Goal: Task Accomplishment & Management: Use online tool/utility

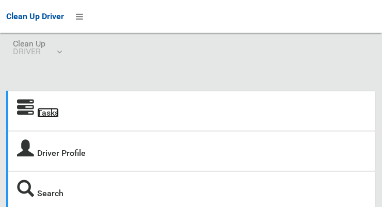
click at [46, 118] on link "Tasks" at bounding box center [48, 113] width 22 height 10
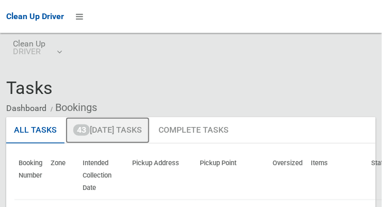
click at [132, 132] on link "43 [DATE] Tasks" at bounding box center [107, 130] width 84 height 27
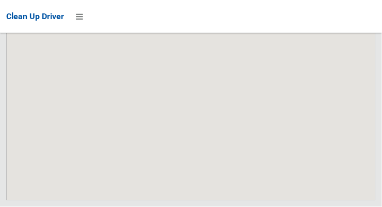
scroll to position [5982, 0]
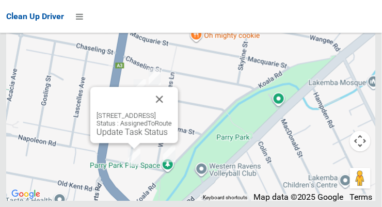
click at [172, 111] on button "Close" at bounding box center [159, 99] width 25 height 25
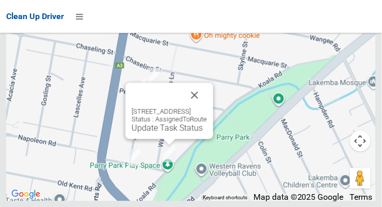
click at [207, 107] on button "Close" at bounding box center [194, 95] width 25 height 25
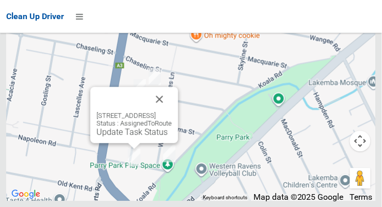
click at [172, 111] on button "Close" at bounding box center [159, 99] width 25 height 25
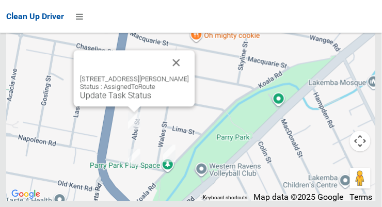
click at [185, 75] on button "Close" at bounding box center [176, 62] width 25 height 25
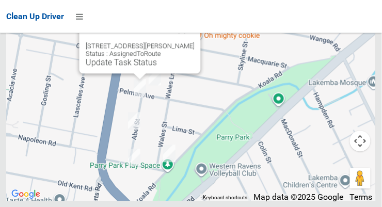
click at [186, 42] on button "Close" at bounding box center [182, 29] width 25 height 25
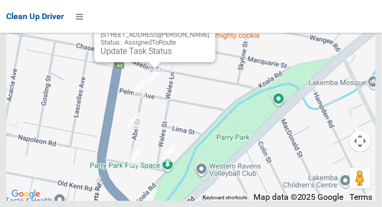
click at [145, 56] on link "Update Task Status" at bounding box center [136, 51] width 71 height 10
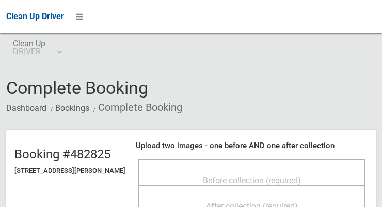
click at [244, 181] on span "Before collection (required)" at bounding box center [252, 180] width 98 height 10
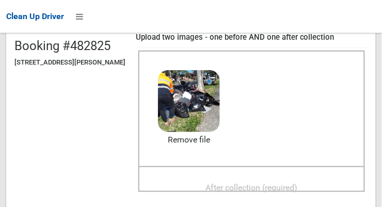
scroll to position [104, 0]
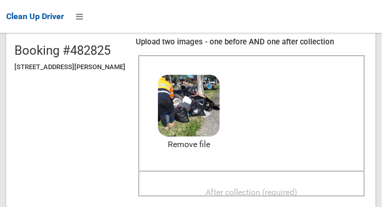
click at [290, 187] on span "After collection (required)" at bounding box center [252, 192] width 92 height 10
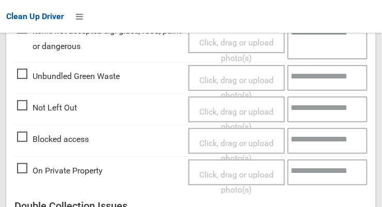
scroll to position [932, 0]
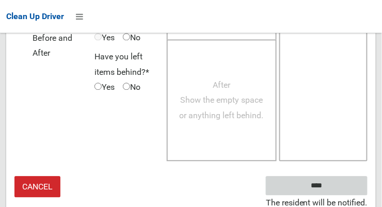
click at [337, 186] on input "****" at bounding box center [317, 185] width 102 height 19
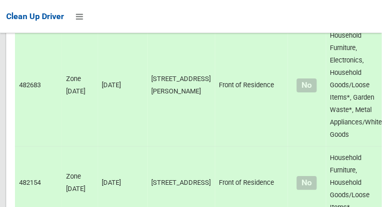
scroll to position [5982, 0]
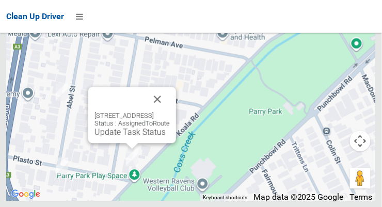
click at [170, 111] on button "Close" at bounding box center [157, 99] width 25 height 25
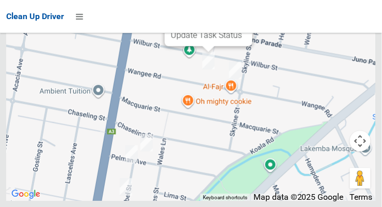
click at [205, 40] on link "Update Task Status" at bounding box center [206, 35] width 71 height 10
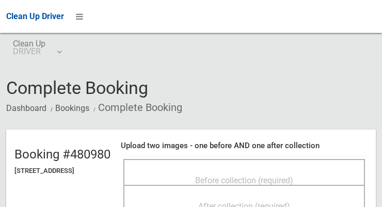
click at [270, 176] on span "Before collection (required)" at bounding box center [244, 180] width 98 height 10
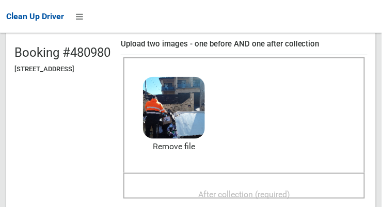
scroll to position [104, 0]
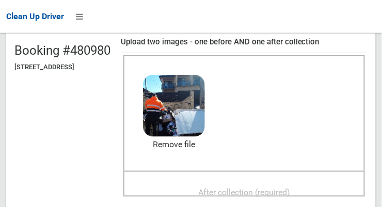
click at [285, 187] on span "After collection (required)" at bounding box center [244, 192] width 92 height 10
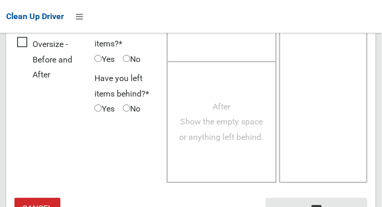
scroll to position [932, 0]
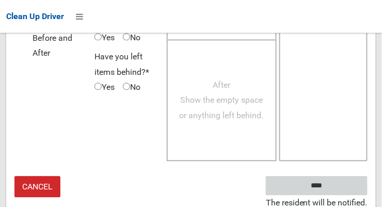
click at [332, 185] on input "****" at bounding box center [317, 185] width 102 height 19
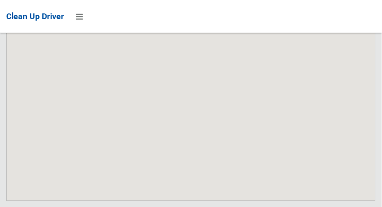
scroll to position [5982, 0]
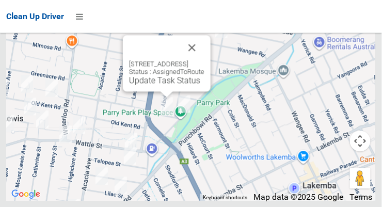
click at [204, 60] on button "Close" at bounding box center [191, 47] width 25 height 25
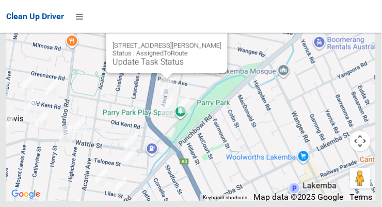
click at [211, 41] on button "Close" at bounding box center [208, 29] width 25 height 25
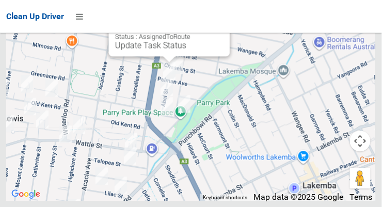
click at [180, 50] on link "Update Task Status" at bounding box center [150, 45] width 71 height 10
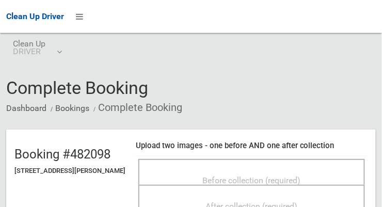
click at [220, 175] on span "Before collection (required)" at bounding box center [252, 180] width 98 height 10
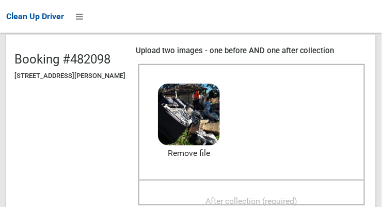
scroll to position [98, 0]
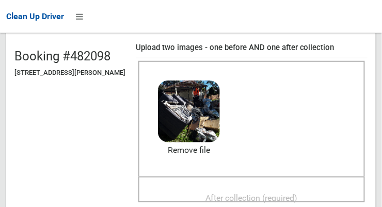
click at [287, 193] on span "After collection (required)" at bounding box center [252, 198] width 92 height 10
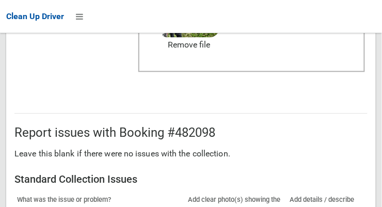
scroll to position [932, 0]
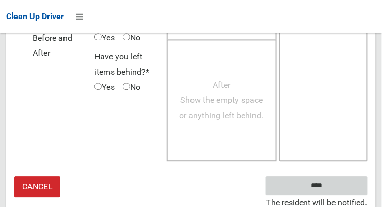
click at [332, 189] on input "****" at bounding box center [317, 185] width 102 height 19
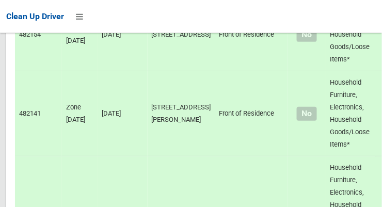
scroll to position [5982, 0]
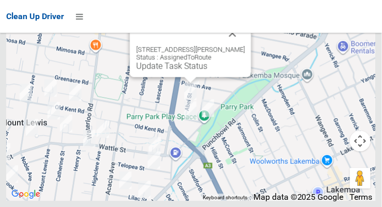
click at [186, 71] on link "Update Task Status" at bounding box center [171, 66] width 71 height 10
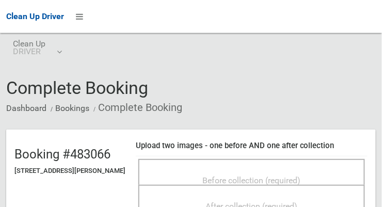
click at [232, 175] on span "Before collection (required)" at bounding box center [252, 180] width 98 height 10
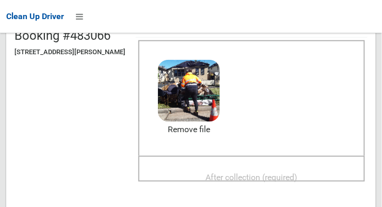
scroll to position [118, 0]
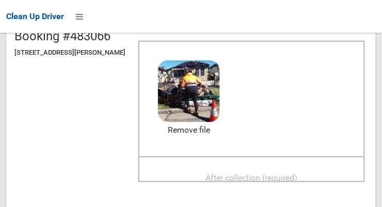
click at [279, 173] on span "After collection (required)" at bounding box center [252, 178] width 92 height 10
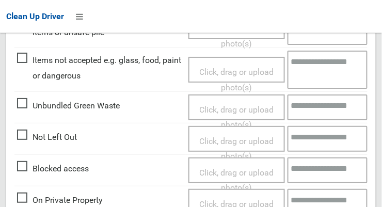
scroll to position [932, 0]
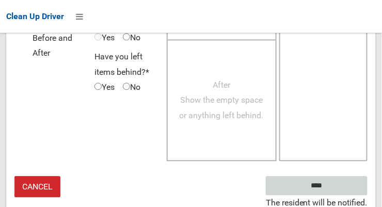
click at [332, 188] on input "****" at bounding box center [317, 185] width 102 height 19
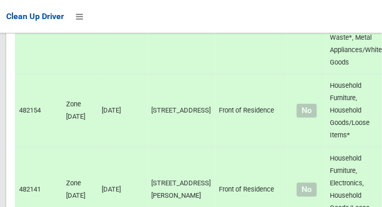
scroll to position [5982, 0]
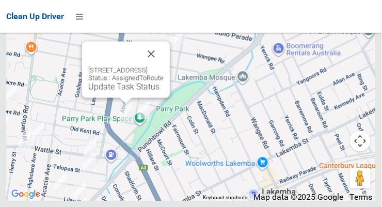
click at [117, 91] on link "Update Task Status" at bounding box center [123, 86] width 71 height 10
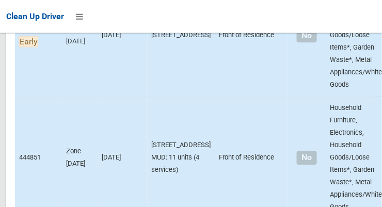
scroll to position [1580, 0]
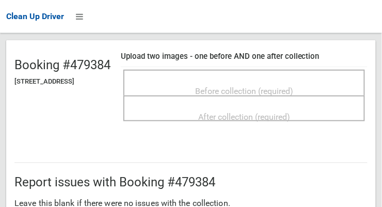
scroll to position [87, 0]
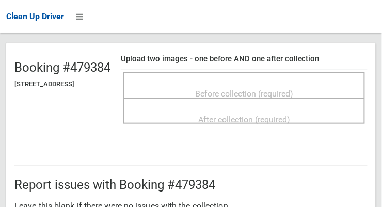
click at [264, 89] on span "Before collection (required)" at bounding box center [244, 94] width 98 height 10
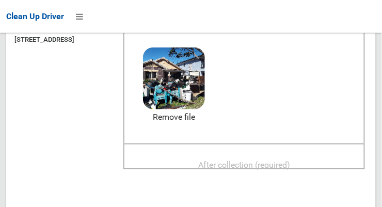
scroll to position [192, 0]
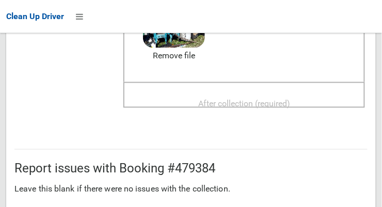
click at [290, 98] on span "After collection (required)" at bounding box center [244, 103] width 92 height 10
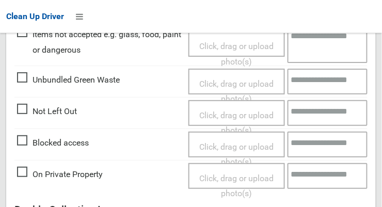
scroll to position [932, 0]
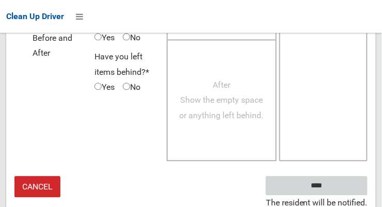
click at [338, 188] on input "****" at bounding box center [317, 185] width 102 height 19
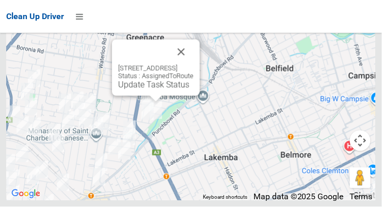
scroll to position [5982, 0]
click at [149, 90] on link "Update Task Status" at bounding box center [153, 85] width 71 height 10
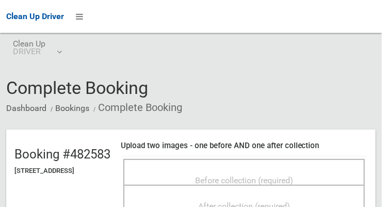
click at [293, 175] on span "Before collection (required)" at bounding box center [244, 180] width 98 height 10
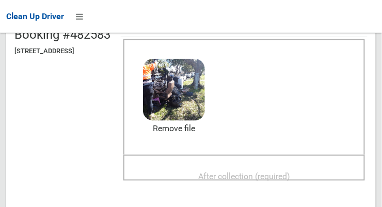
scroll to position [128, 0]
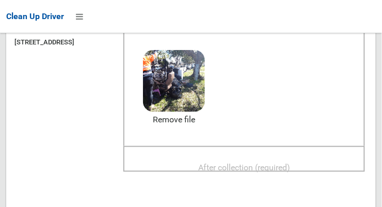
click at [285, 162] on span "After collection (required)" at bounding box center [244, 167] width 92 height 10
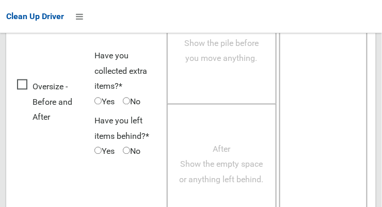
scroll to position [932, 0]
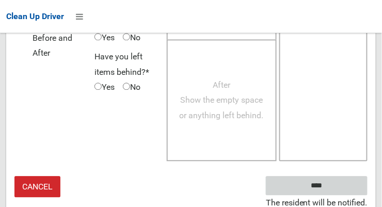
click at [332, 188] on input "****" at bounding box center [317, 185] width 102 height 19
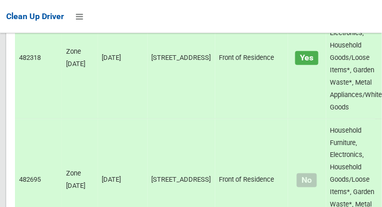
scroll to position [3188, 0]
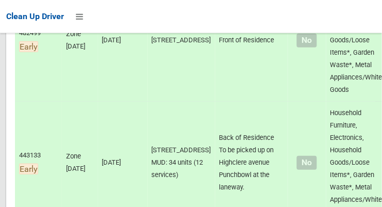
scroll to position [0, 0]
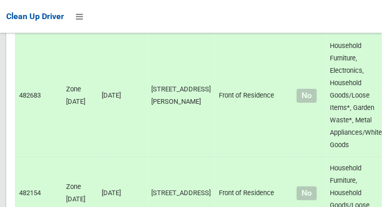
scroll to position [5982, 0]
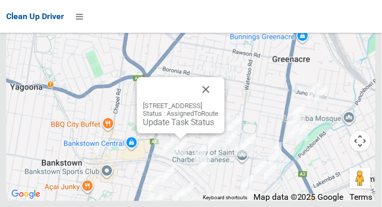
click at [218, 102] on button "Close" at bounding box center [205, 89] width 25 height 25
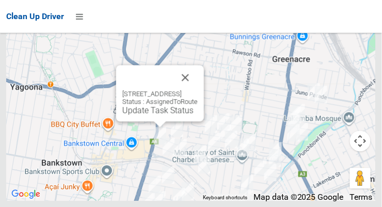
click at [197, 90] on button "Close" at bounding box center [185, 77] width 25 height 25
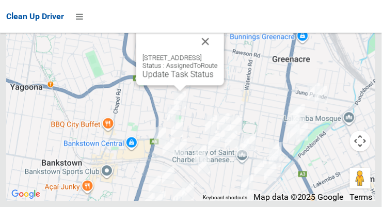
click at [218, 54] on button "Close" at bounding box center [205, 41] width 25 height 25
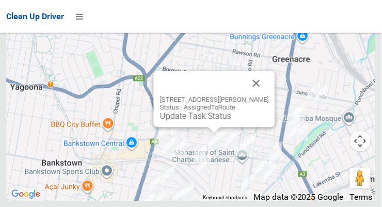
click at [269, 95] on button "Close" at bounding box center [256, 83] width 25 height 25
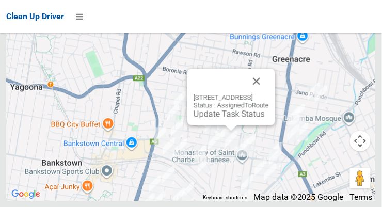
click at [269, 93] on button "Close" at bounding box center [256, 81] width 25 height 25
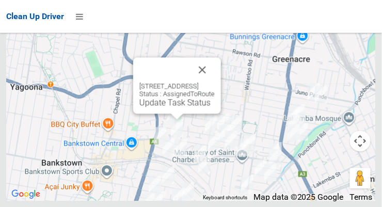
click at [215, 82] on button "Close" at bounding box center [202, 69] width 25 height 25
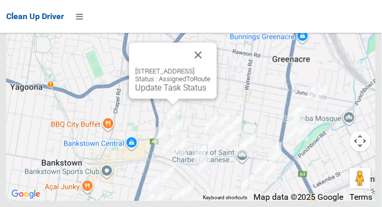
click at [210, 67] on button "Close" at bounding box center [198, 54] width 25 height 25
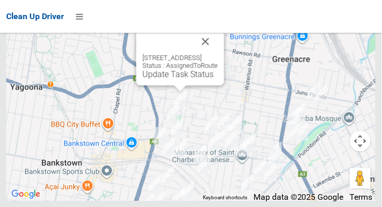
click at [218, 54] on button "Close" at bounding box center [205, 41] width 25 height 25
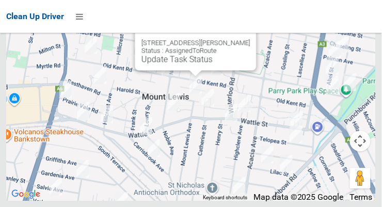
click at [174, 64] on link "Update Task Status" at bounding box center [176, 59] width 71 height 10
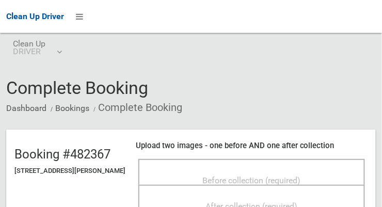
click at [263, 175] on span "Before collection (required)" at bounding box center [252, 180] width 98 height 10
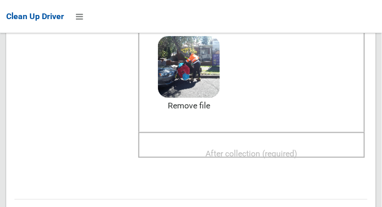
scroll to position [140, 0]
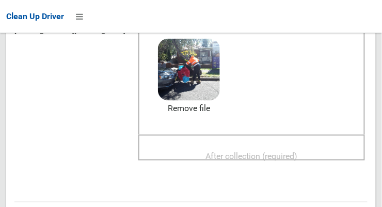
click at [298, 151] on span "After collection (required)" at bounding box center [252, 156] width 92 height 10
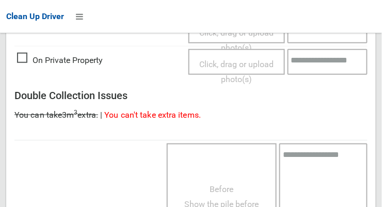
scroll to position [932, 0]
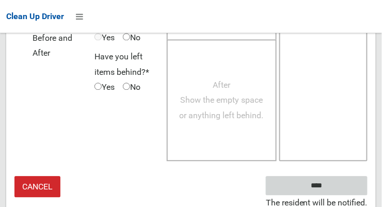
click at [341, 189] on input "****" at bounding box center [317, 185] width 102 height 19
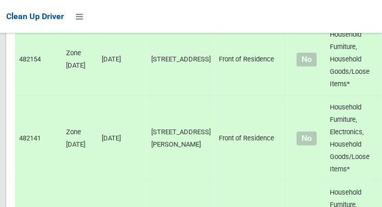
scroll to position [5982, 0]
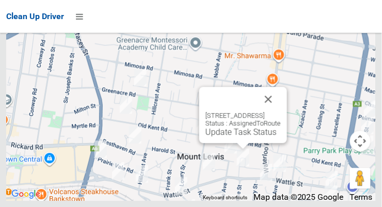
click at [281, 111] on button "Close" at bounding box center [268, 99] width 25 height 25
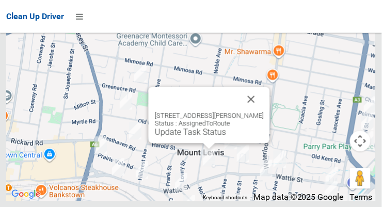
click at [263, 111] on button "Close" at bounding box center [251, 99] width 25 height 25
click at [262, 111] on button "Close" at bounding box center [251, 99] width 25 height 25
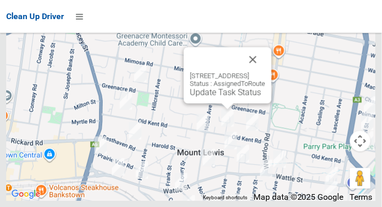
click at [265, 72] on button "Close" at bounding box center [252, 59] width 25 height 25
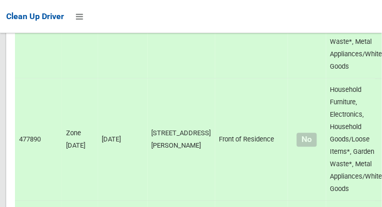
scroll to position [3328, 0]
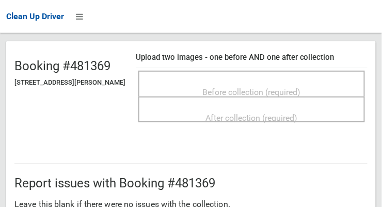
scroll to position [87, 0]
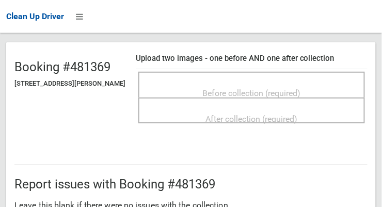
click at [301, 88] on span "Before collection (required)" at bounding box center [252, 93] width 98 height 10
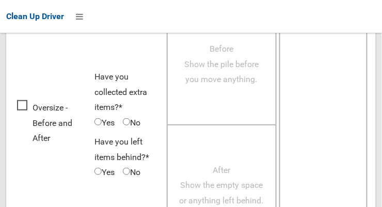
scroll to position [665, 0]
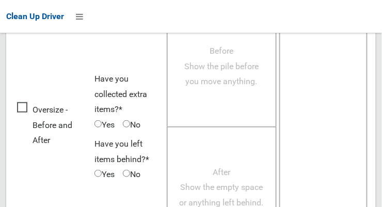
click at [28, 112] on span "Oversize - Before and After" at bounding box center [53, 125] width 72 height 46
click at [226, 84] on span "Before Show the pile before you move anything." at bounding box center [221, 66] width 74 height 40
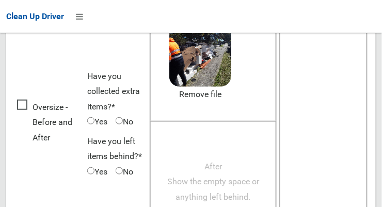
click at [212, 175] on span "After Show the empty space or anything left behind." at bounding box center [213, 181] width 92 height 40
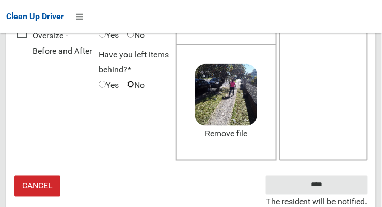
scroll to position [740, 0]
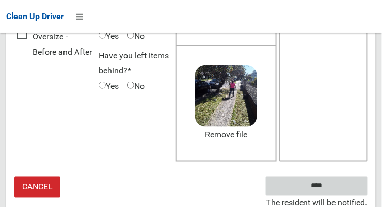
click at [310, 185] on input "****" at bounding box center [317, 185] width 102 height 19
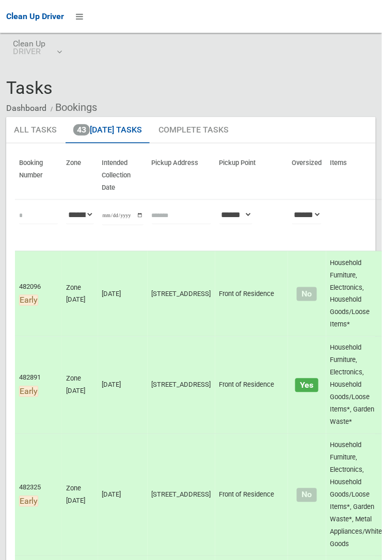
click at [15, 206] on td "482096 Early" at bounding box center [38, 294] width 47 height 86
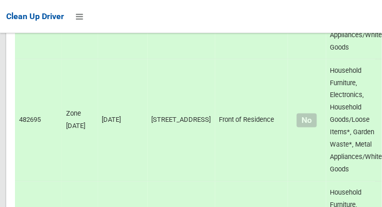
scroll to position [5982, 0]
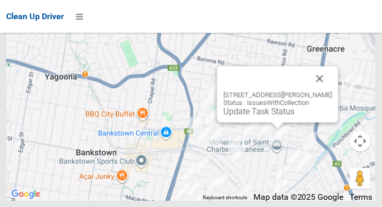
click at [322, 91] on button "Close" at bounding box center [319, 78] width 25 height 25
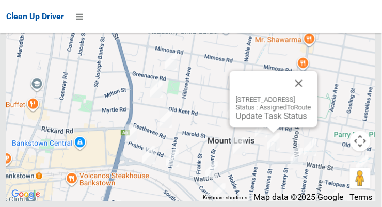
click at [311, 95] on button "Close" at bounding box center [298, 83] width 25 height 25
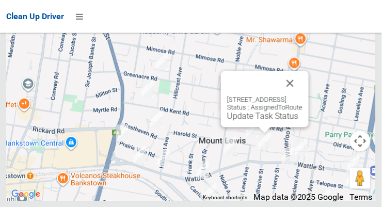
click at [257, 121] on link "Update Task Status" at bounding box center [262, 116] width 71 height 10
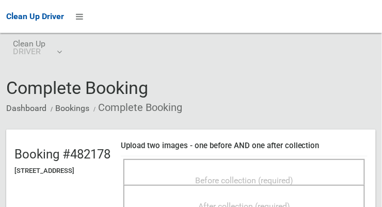
click at [293, 177] on span "Before collection (required)" at bounding box center [244, 180] width 98 height 10
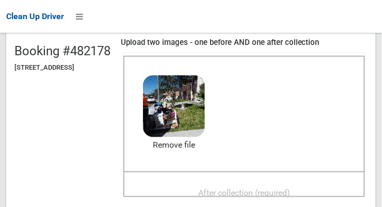
scroll to position [100, 0]
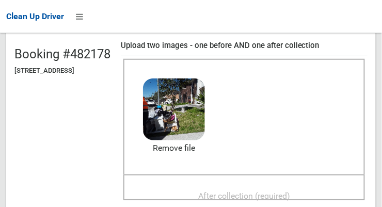
click at [290, 191] on span "After collection (required)" at bounding box center [244, 196] width 92 height 10
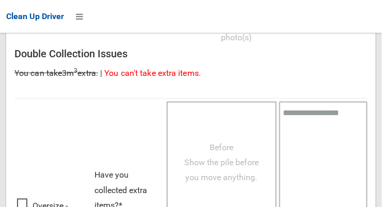
scroll to position [932, 0]
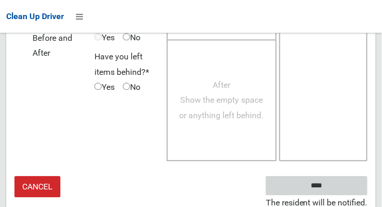
click at [335, 178] on input "****" at bounding box center [317, 185] width 102 height 19
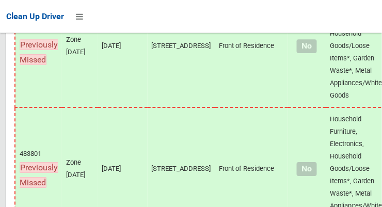
scroll to position [5982, 0]
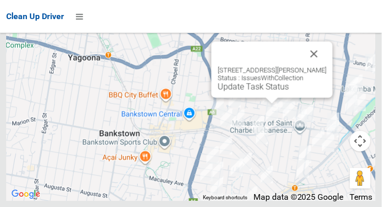
click at [326, 66] on button "Close" at bounding box center [314, 53] width 25 height 25
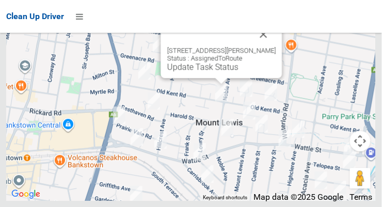
click at [276, 46] on button "Close" at bounding box center [263, 34] width 25 height 25
click at [275, 46] on button "Close" at bounding box center [263, 34] width 25 height 25
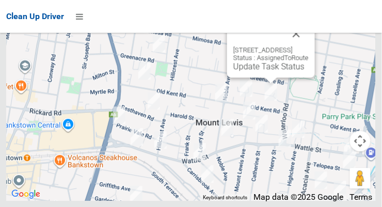
click at [308, 46] on button "Close" at bounding box center [296, 33] width 25 height 25
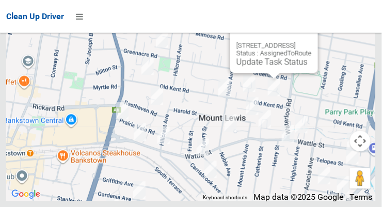
click at [311, 41] on button "Close" at bounding box center [299, 29] width 25 height 25
click at [258, 67] on link "Update Task Status" at bounding box center [271, 62] width 71 height 10
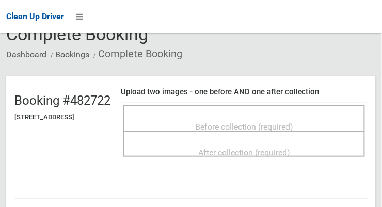
scroll to position [64, 0]
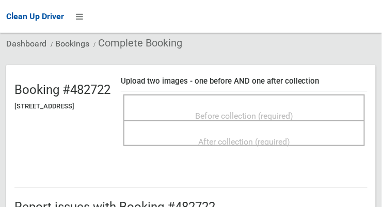
click at [281, 112] on span "Before collection (required)" at bounding box center [244, 116] width 98 height 10
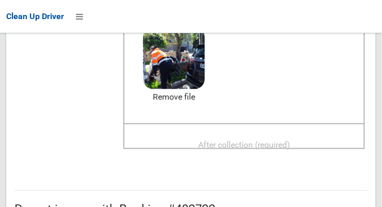
scroll to position [151, 0]
click at [290, 140] on span "After collection (required)" at bounding box center [244, 145] width 92 height 10
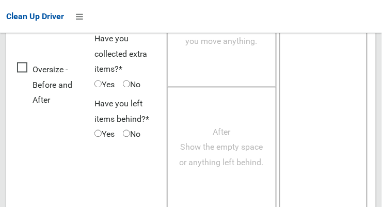
scroll to position [932, 0]
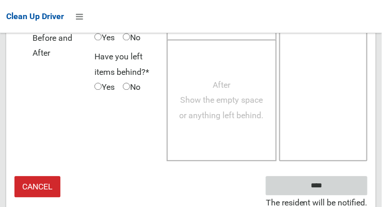
click at [332, 189] on input "****" at bounding box center [317, 185] width 102 height 19
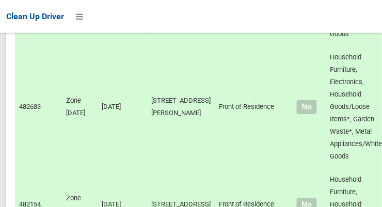
scroll to position [5982, 0]
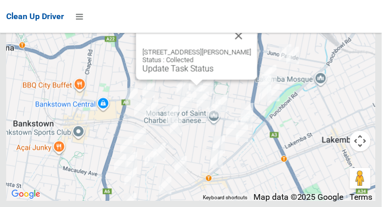
click at [251, 48] on button "Close" at bounding box center [238, 35] width 25 height 25
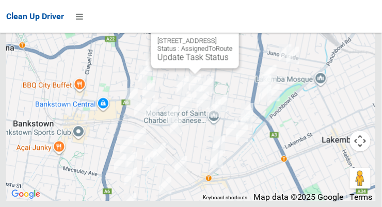
click at [196, 62] on link "Update Task Status" at bounding box center [192, 57] width 71 height 10
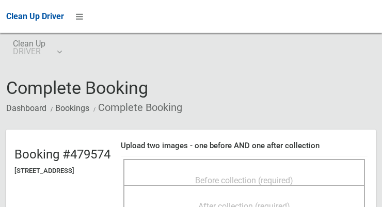
click at [213, 175] on span "Before collection (required)" at bounding box center [244, 180] width 98 height 10
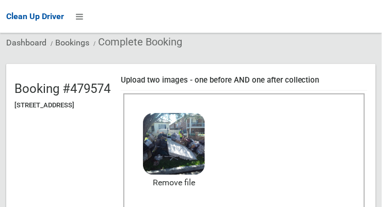
scroll to position [90, 0]
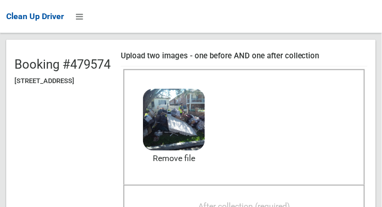
click at [290, 201] on span "After collection (required)" at bounding box center [244, 206] width 92 height 10
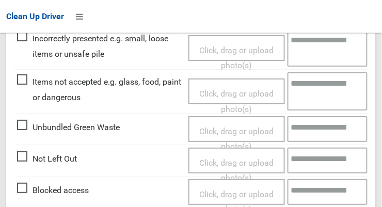
scroll to position [932, 0]
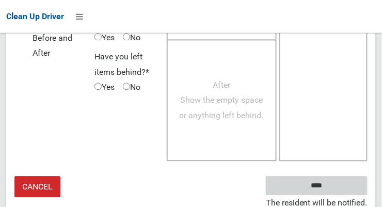
click at [340, 184] on input "****" at bounding box center [317, 185] width 102 height 19
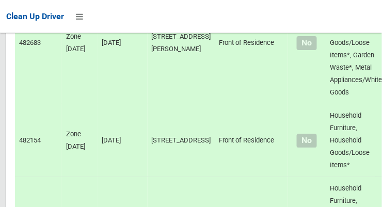
scroll to position [5982, 0]
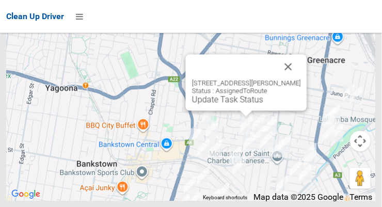
click at [301, 79] on button "Close" at bounding box center [288, 66] width 25 height 25
click at [229, 104] on link "Update Task Status" at bounding box center [227, 99] width 71 height 10
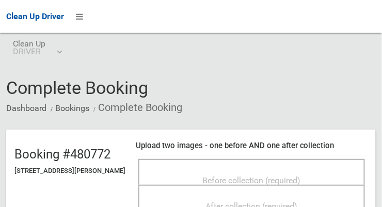
click at [262, 175] on span "Before collection (required)" at bounding box center [252, 180] width 98 height 10
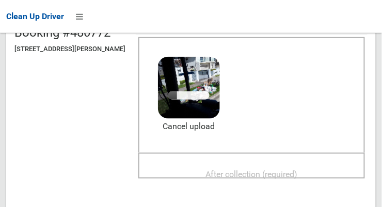
scroll to position [128, 0]
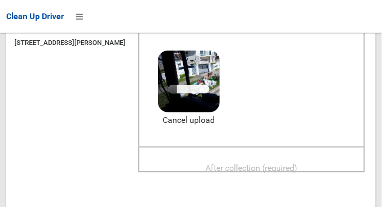
click at [298, 163] on span "After collection (required)" at bounding box center [252, 168] width 92 height 10
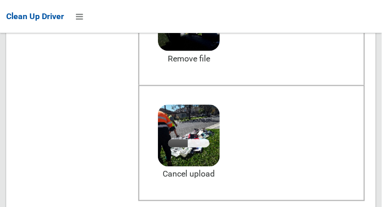
scroll to position [188, 0]
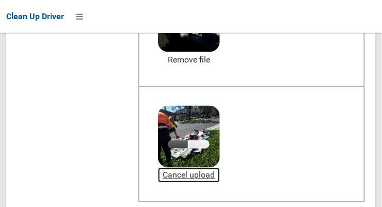
click at [220, 175] on link "Cancel upload" at bounding box center [189, 175] width 62 height 15
click at [220, 177] on link "Cancel upload" at bounding box center [189, 175] width 62 height 15
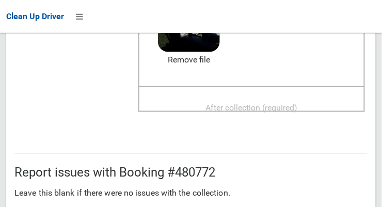
click at [324, 103] on div "After collection (required)" at bounding box center [252, 106] width 204 height 19
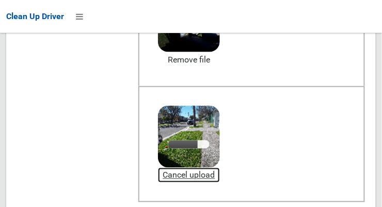
click at [220, 178] on link "Cancel upload" at bounding box center [189, 175] width 62 height 15
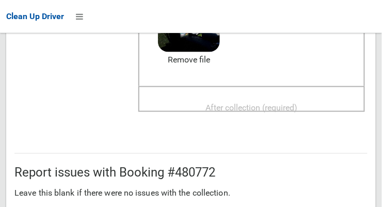
click at [298, 104] on span "After collection (required)" at bounding box center [252, 108] width 92 height 10
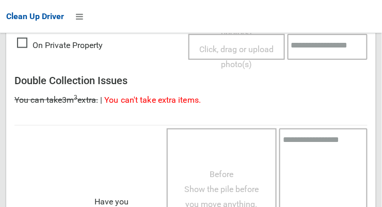
scroll to position [932, 0]
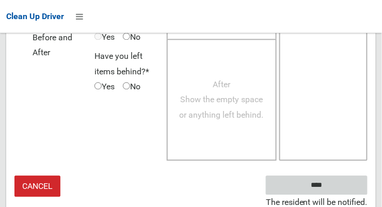
click at [332, 189] on input "****" at bounding box center [317, 185] width 102 height 19
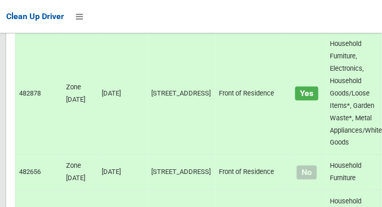
scroll to position [5982, 0]
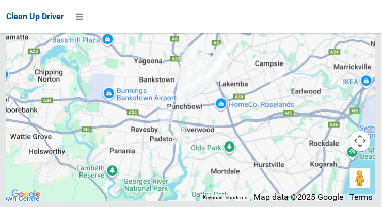
click at [22, 59] on div at bounding box center [190, 72] width 369 height 258
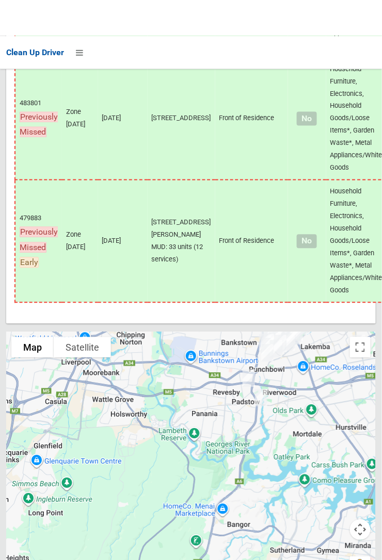
scroll to position [5615, 0]
